Goal: Information Seeking & Learning: Check status

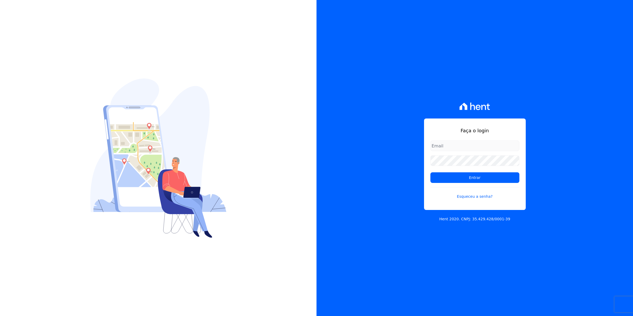
click at [475, 153] on form "Entrar Esqueceu a senha?" at bounding box center [474, 172] width 89 height 65
click at [467, 145] on input "email" at bounding box center [474, 145] width 89 height 11
type input "[EMAIL_ADDRESS][DOMAIN_NAME]"
click at [430, 172] on input "Entrar" at bounding box center [474, 177] width 89 height 11
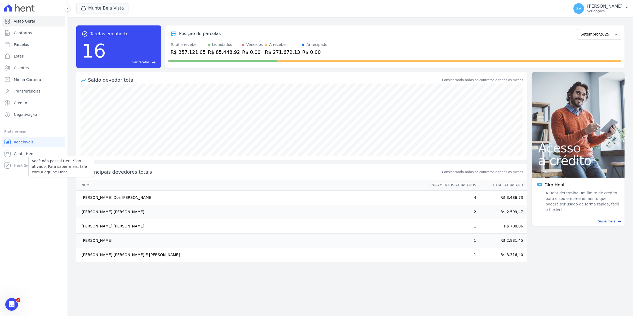
click at [33, 158] on div "Você não possui Hent Sign ativado. Para saber mais, fale com a equipe Hent." at bounding box center [61, 166] width 66 height 21
click at [27, 151] on span "Conta Hent" at bounding box center [24, 153] width 21 height 5
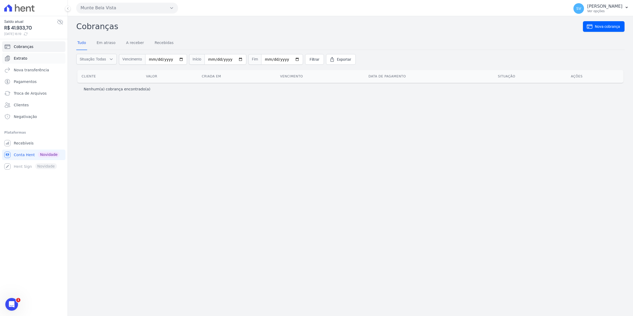
click at [23, 59] on span "Extrato" at bounding box center [21, 58] width 14 height 5
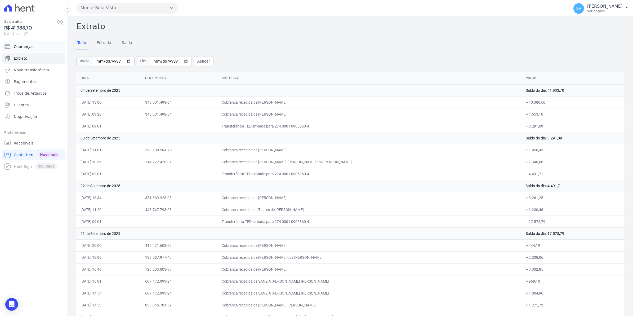
click at [19, 46] on span "Cobranças" at bounding box center [24, 46] width 20 height 5
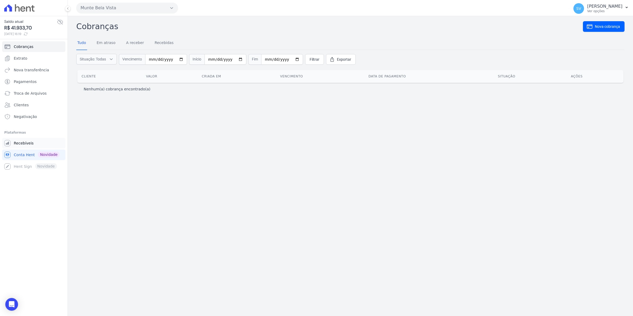
click at [25, 142] on span "Recebíveis" at bounding box center [24, 142] width 20 height 5
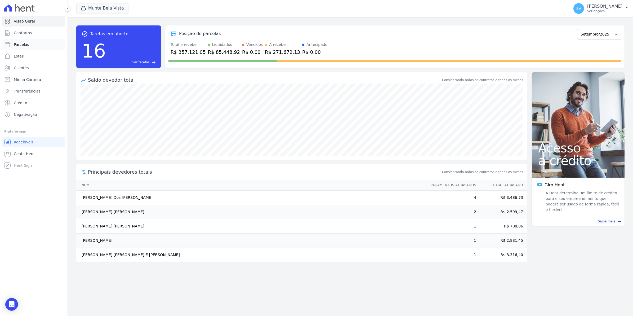
click at [23, 43] on span "Parcelas" at bounding box center [21, 44] width 15 height 5
select select
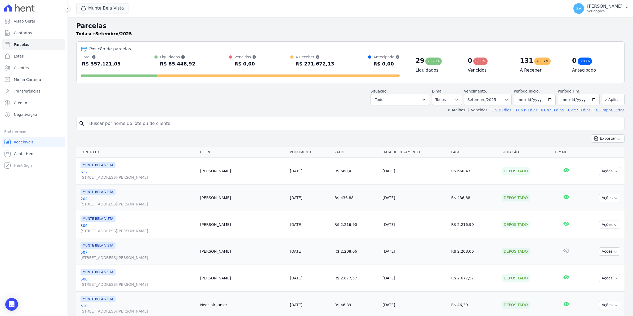
click at [103, 119] on input "search" at bounding box center [354, 123] width 536 height 11
type input "jozai"
select select
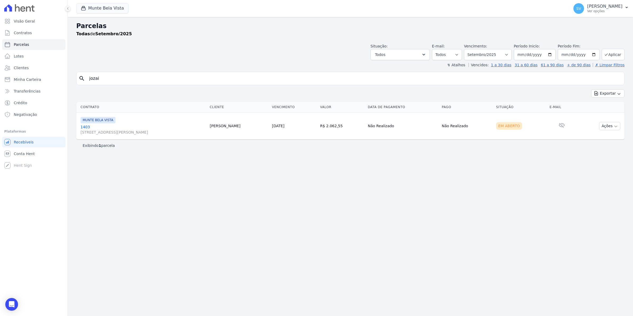
click at [83, 125] on link "1403 Avenida Brigadeiro Faria Lima, 1306, 4 andar, Pinheiros" at bounding box center [143, 129] width 125 height 11
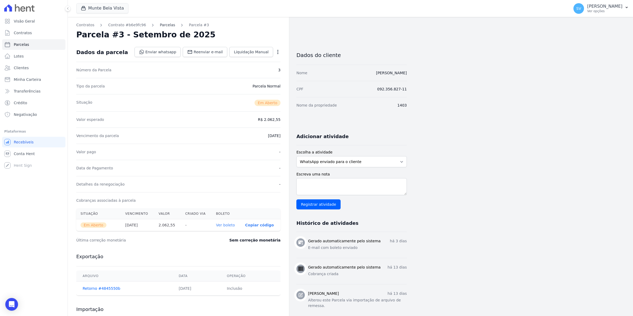
click at [160, 26] on link "Parcelas" at bounding box center [167, 25] width 15 height 6
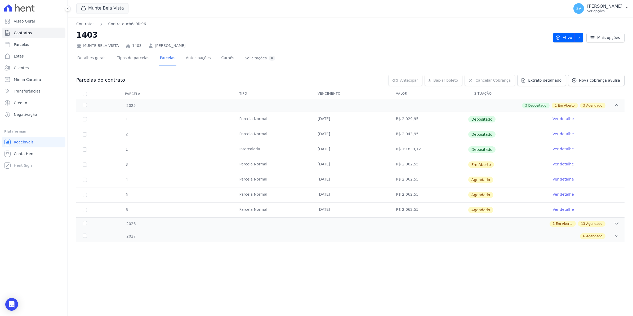
click at [561, 163] on link "Ver detalhe" at bounding box center [562, 163] width 21 height 5
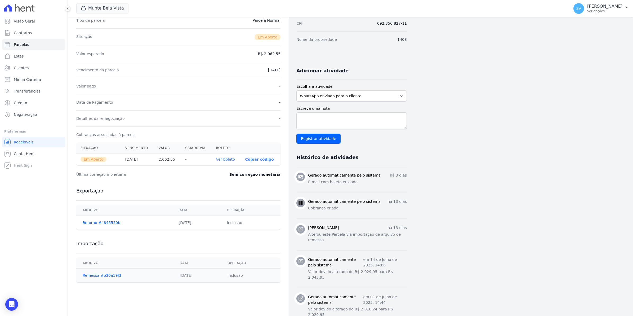
scroll to position [66, 0]
click at [223, 160] on link "Ver boleto" at bounding box center [225, 159] width 19 height 4
click at [24, 34] on span "Contratos" at bounding box center [23, 32] width 18 height 5
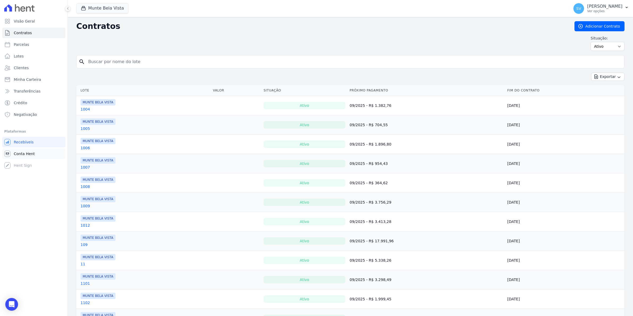
click at [21, 155] on span "Conta Hent" at bounding box center [24, 153] width 21 height 5
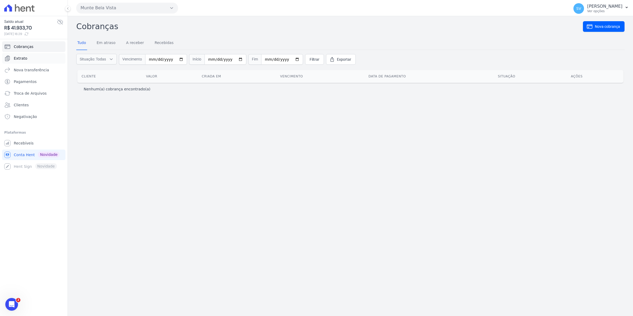
click at [20, 58] on span "Extrato" at bounding box center [21, 58] width 14 height 5
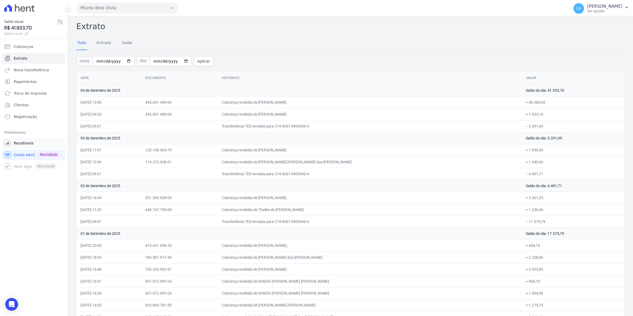
click at [24, 145] on span "Recebíveis" at bounding box center [24, 142] width 20 height 5
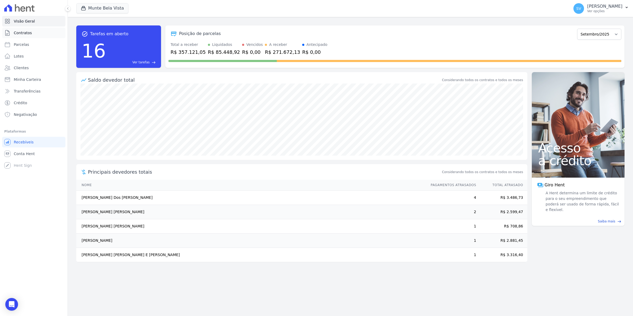
click at [30, 32] on span "Contratos" at bounding box center [23, 32] width 18 height 5
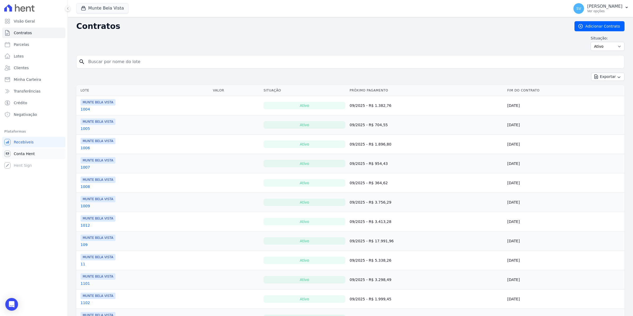
click at [25, 151] on span "Conta Hent" at bounding box center [24, 153] width 21 height 5
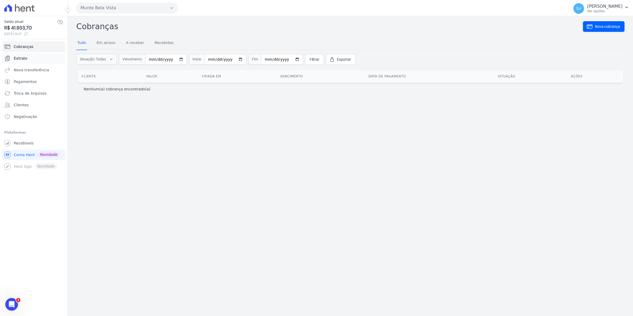
click at [19, 58] on span "Extrato" at bounding box center [21, 58] width 14 height 5
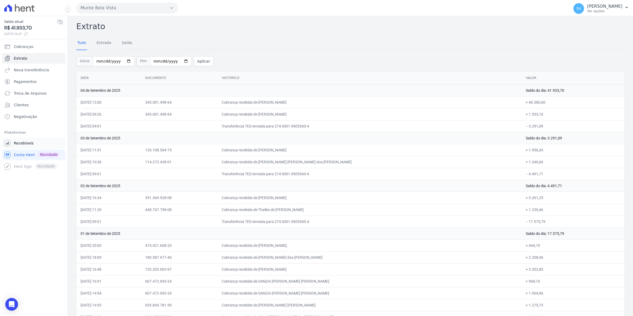
click at [15, 142] on span "Recebíveis" at bounding box center [24, 142] width 20 height 5
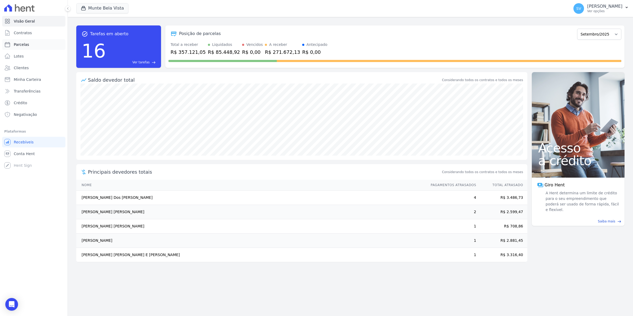
click at [17, 47] on span "Parcelas" at bounding box center [21, 44] width 15 height 5
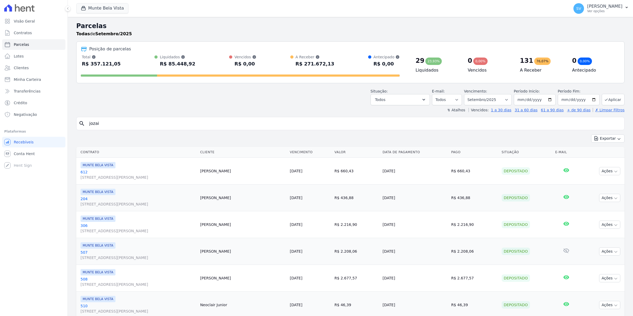
select select
click at [23, 34] on span "Contratos" at bounding box center [23, 32] width 18 height 5
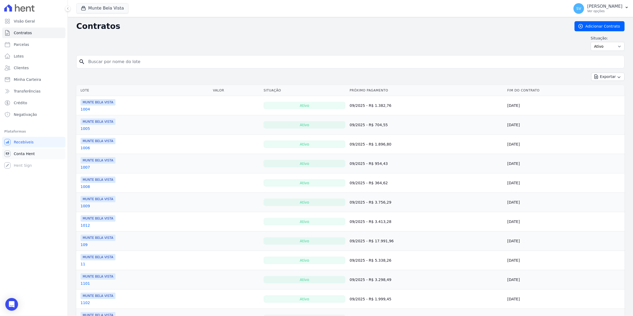
click at [28, 155] on span "Conta Hent" at bounding box center [24, 153] width 21 height 5
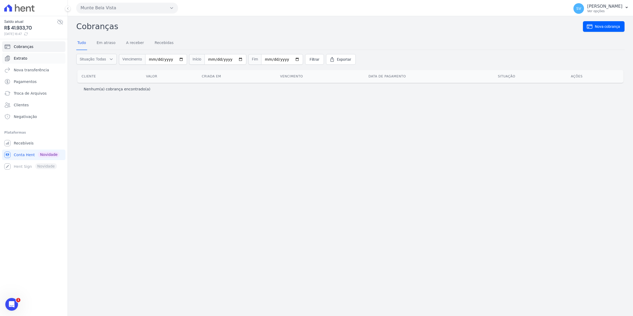
click at [22, 59] on span "Extrato" at bounding box center [21, 58] width 14 height 5
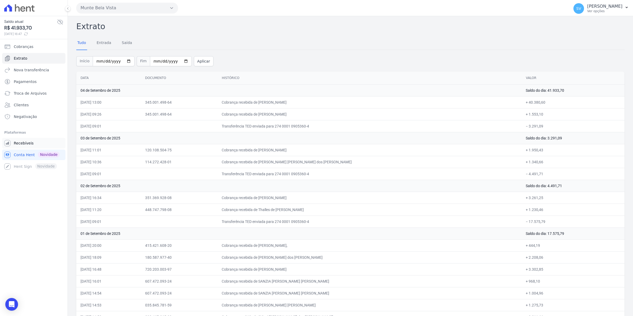
click at [24, 145] on span "Recebíveis" at bounding box center [24, 142] width 20 height 5
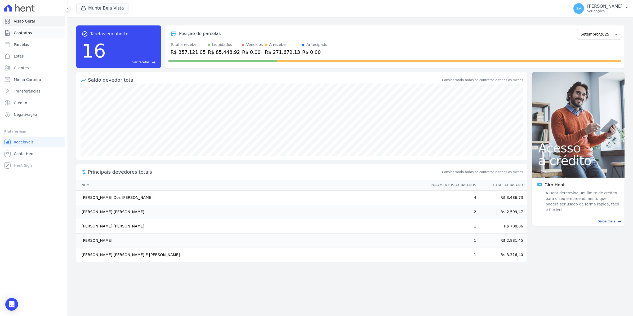
click at [24, 34] on span "Contratos" at bounding box center [23, 32] width 18 height 5
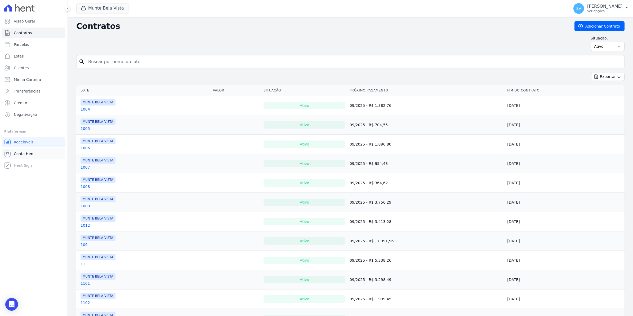
click at [26, 154] on span "Conta Hent" at bounding box center [24, 153] width 21 height 5
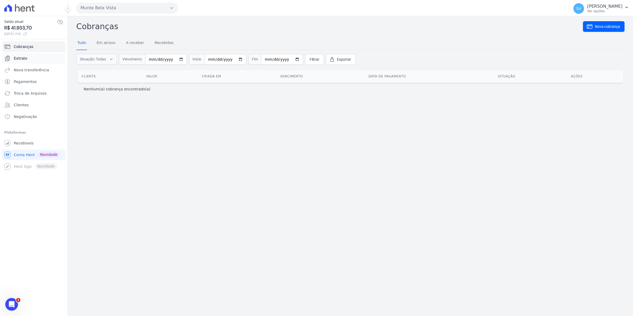
click at [12, 57] on link "Extrato" at bounding box center [33, 58] width 63 height 11
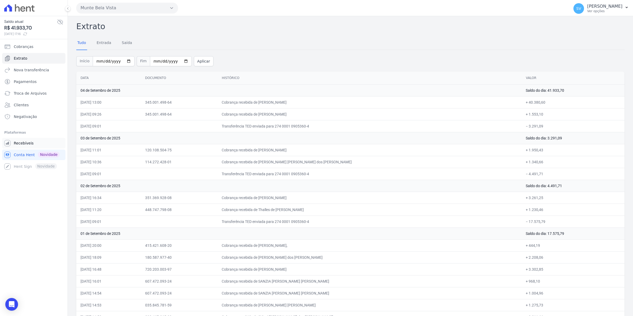
click at [28, 144] on span "Recebíveis" at bounding box center [24, 142] width 20 height 5
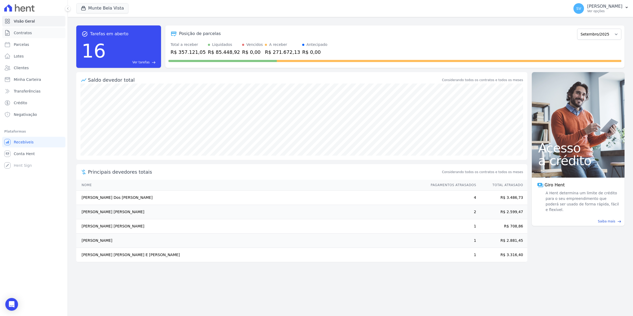
click at [21, 33] on span "Contratos" at bounding box center [23, 32] width 18 height 5
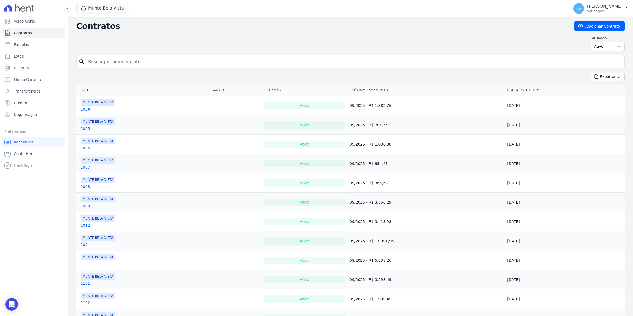
click at [23, 45] on span "Parcelas" at bounding box center [21, 44] width 15 height 5
select select
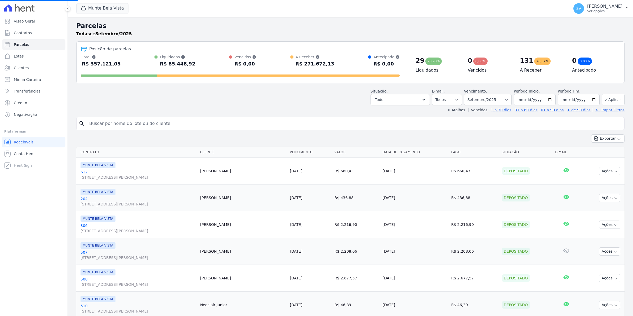
select select
click at [21, 154] on span "Conta Hent" at bounding box center [24, 153] width 21 height 5
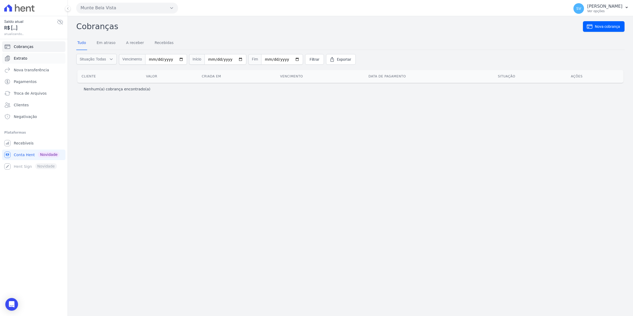
click at [25, 60] on span "Extrato" at bounding box center [21, 58] width 14 height 5
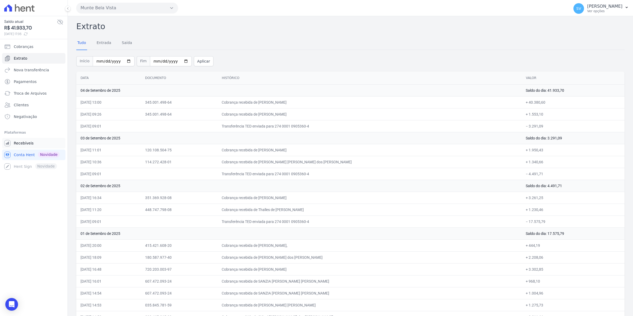
click at [32, 146] on link "Recebíveis" at bounding box center [33, 143] width 63 height 11
